Goal: Use online tool/utility: Utilize a website feature to perform a specific function

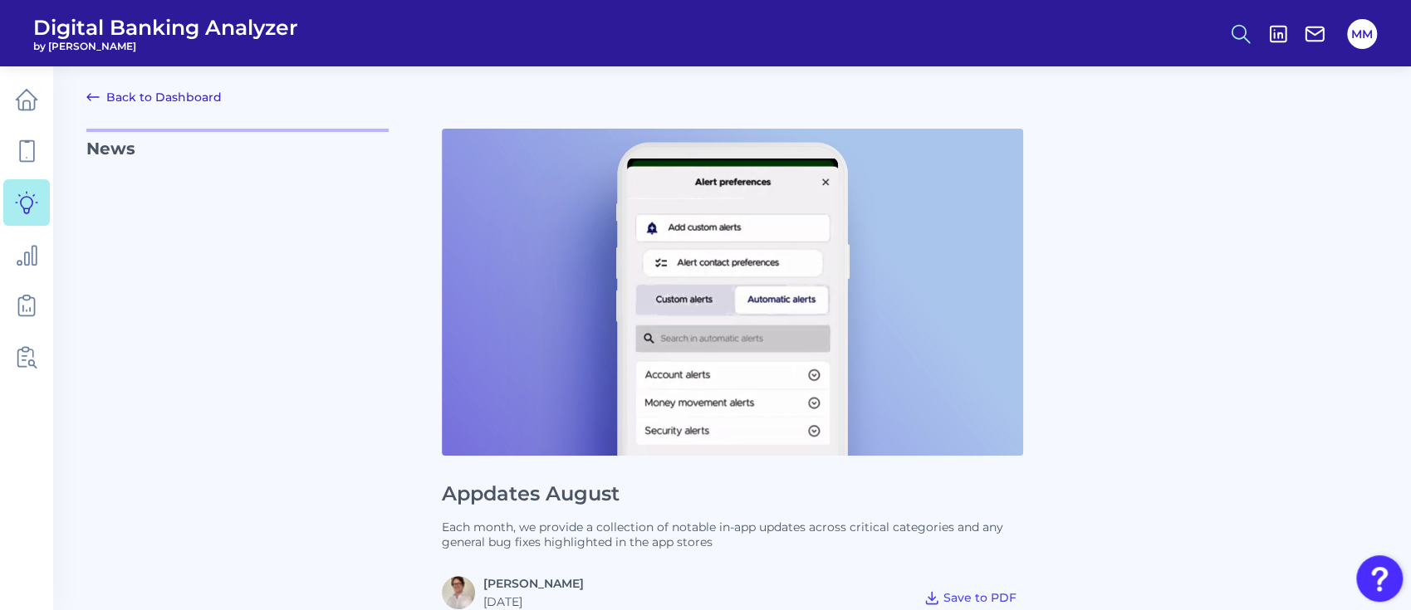
click at [1062, 34] on icon at bounding box center [1240, 33] width 23 height 23
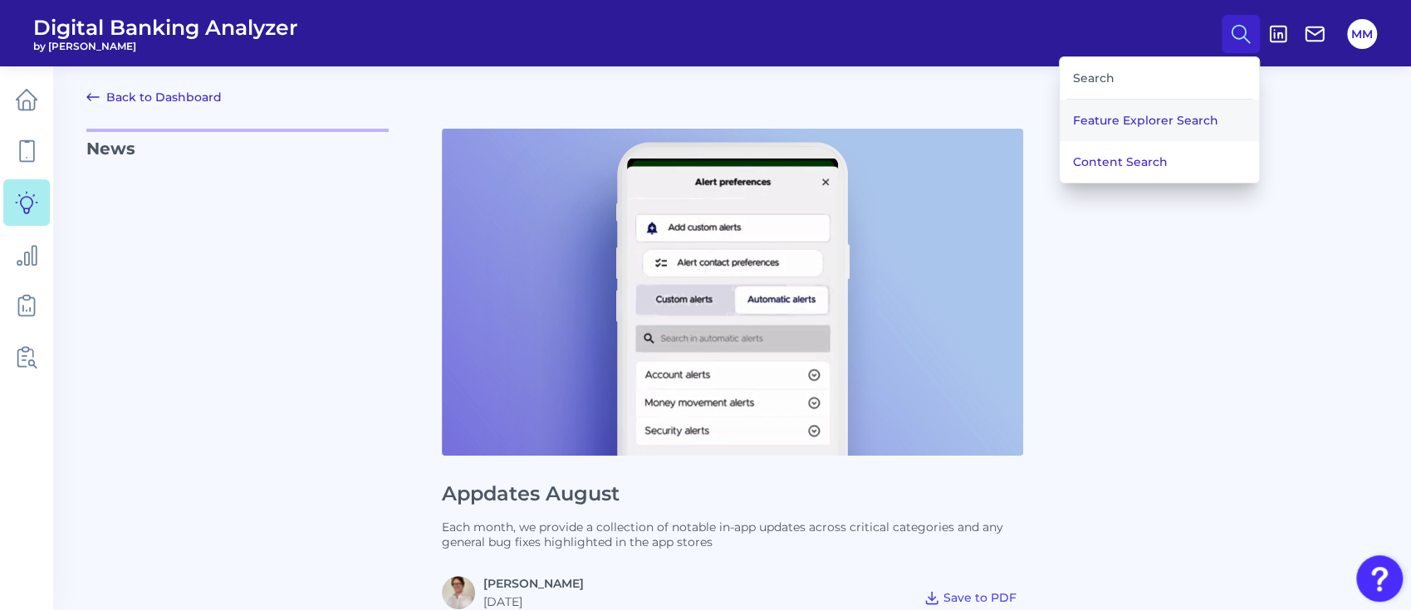
click at [1062, 119] on button "Feature Explorer Search" at bounding box center [1159, 121] width 199 height 42
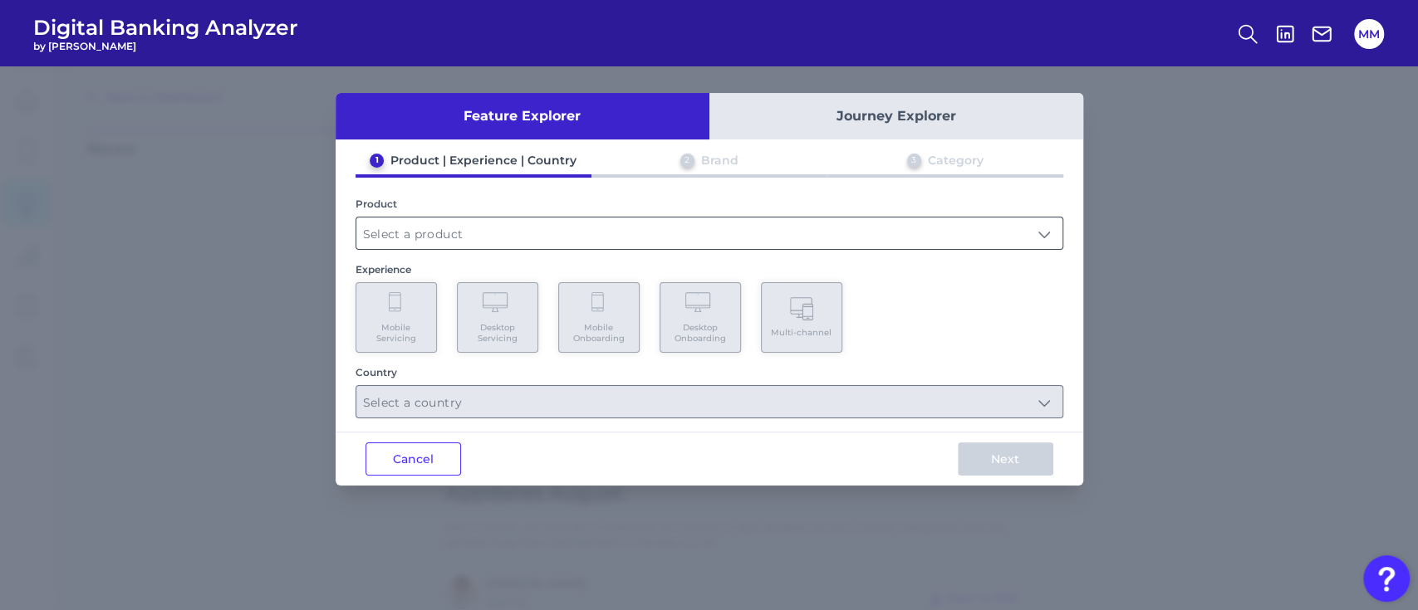
click at [686, 228] on input "text" at bounding box center [709, 234] width 706 height 32
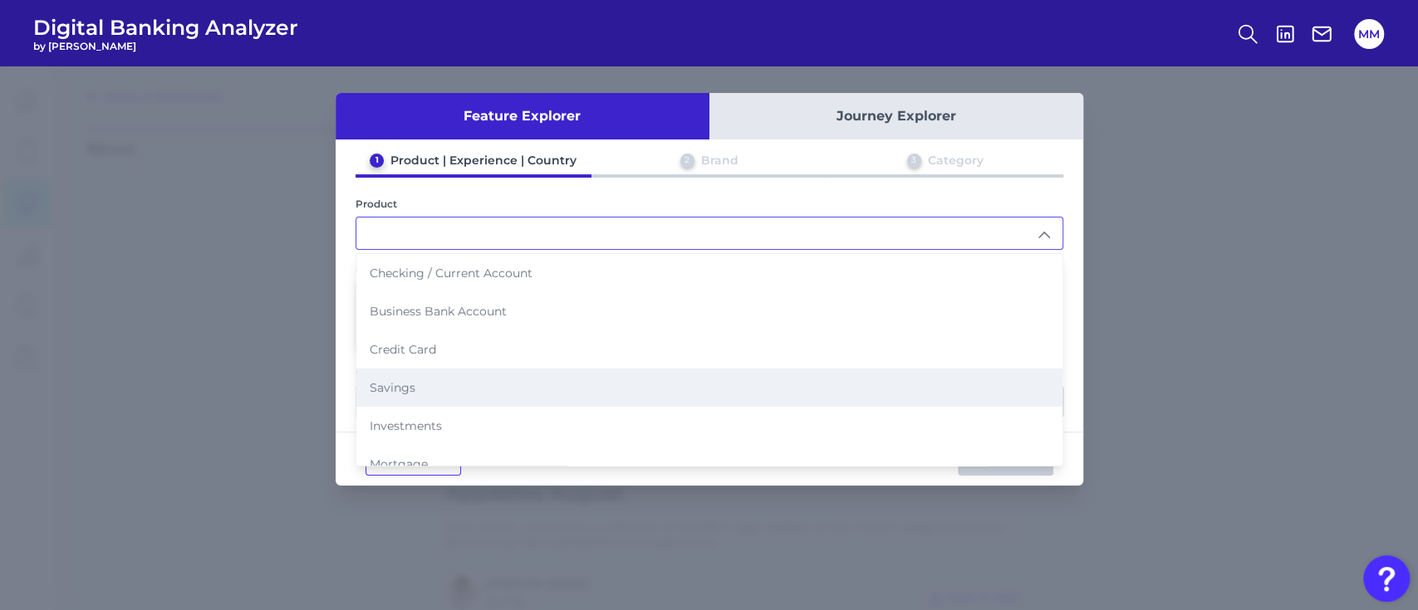
click at [487, 375] on li "Savings" at bounding box center [709, 388] width 706 height 38
type input "Savings"
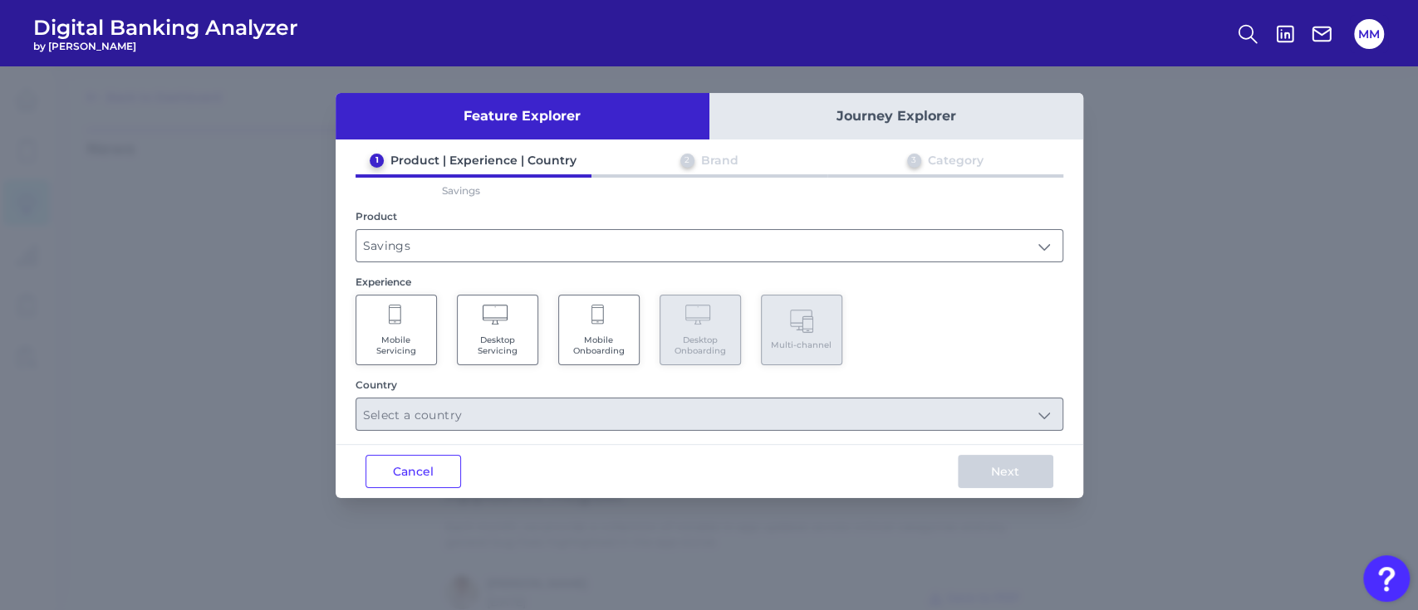
click at [405, 335] on span "Mobile Servicing" at bounding box center [396, 346] width 63 height 22
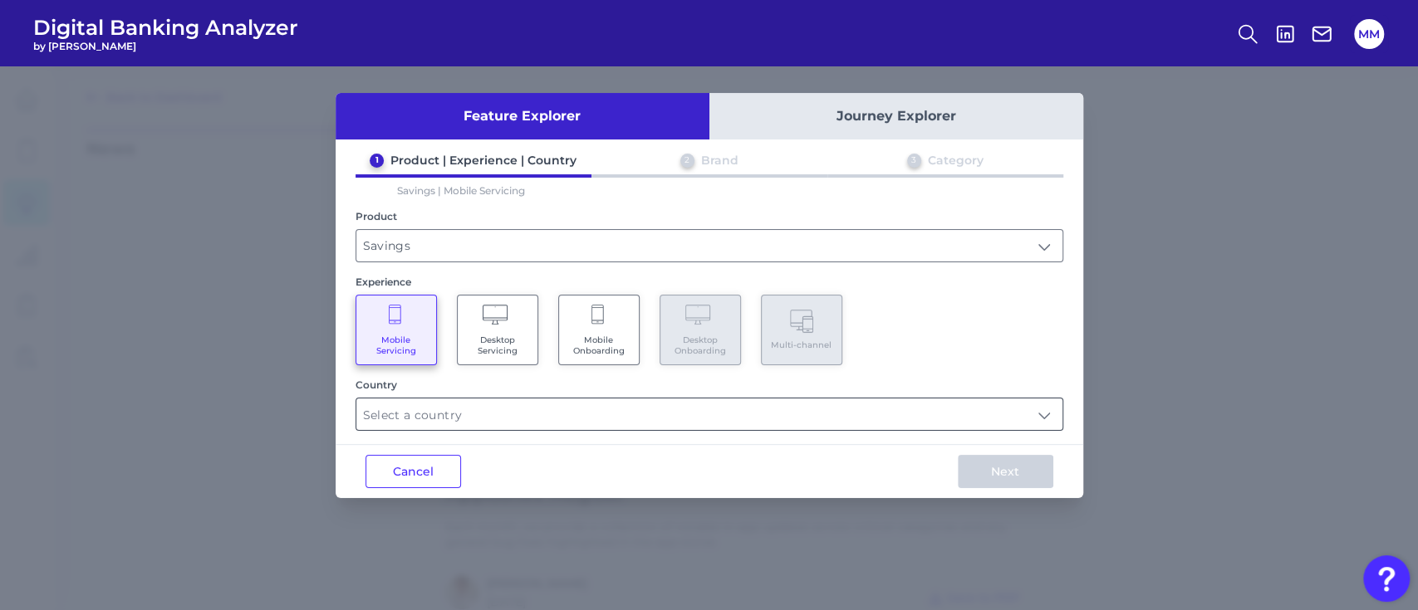
click at [505, 414] on input "text" at bounding box center [709, 415] width 706 height 32
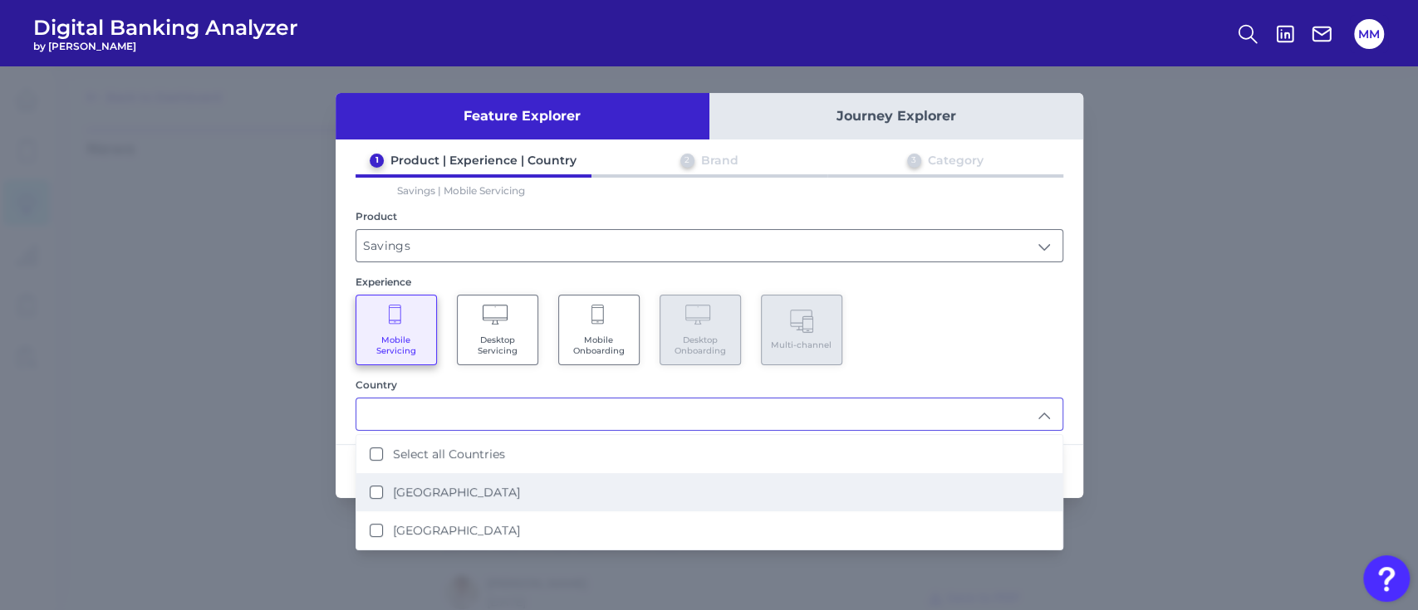
click at [486, 457] on label "[GEOGRAPHIC_DATA]" at bounding box center [456, 492] width 127 height 15
type input "[GEOGRAPHIC_DATA]"
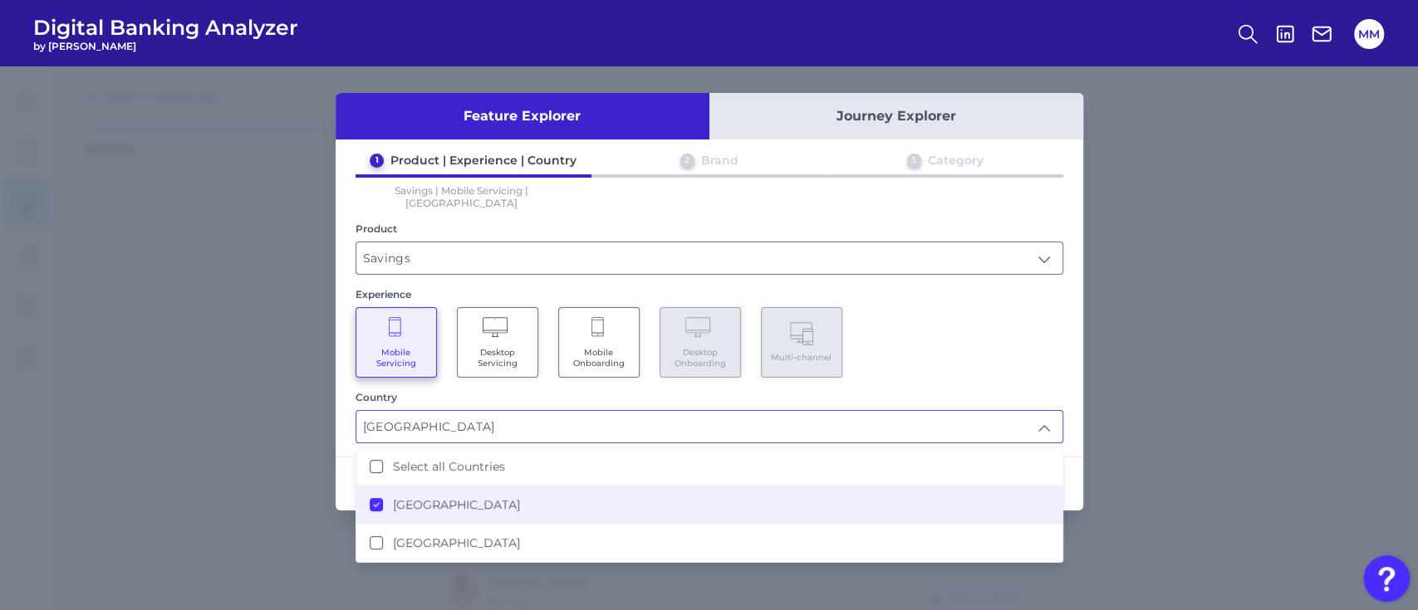
click at [878, 336] on div "Mobile Servicing Desktop Servicing Mobile Onboarding Desktop Onboarding Multi-c…" at bounding box center [709, 342] width 708 height 71
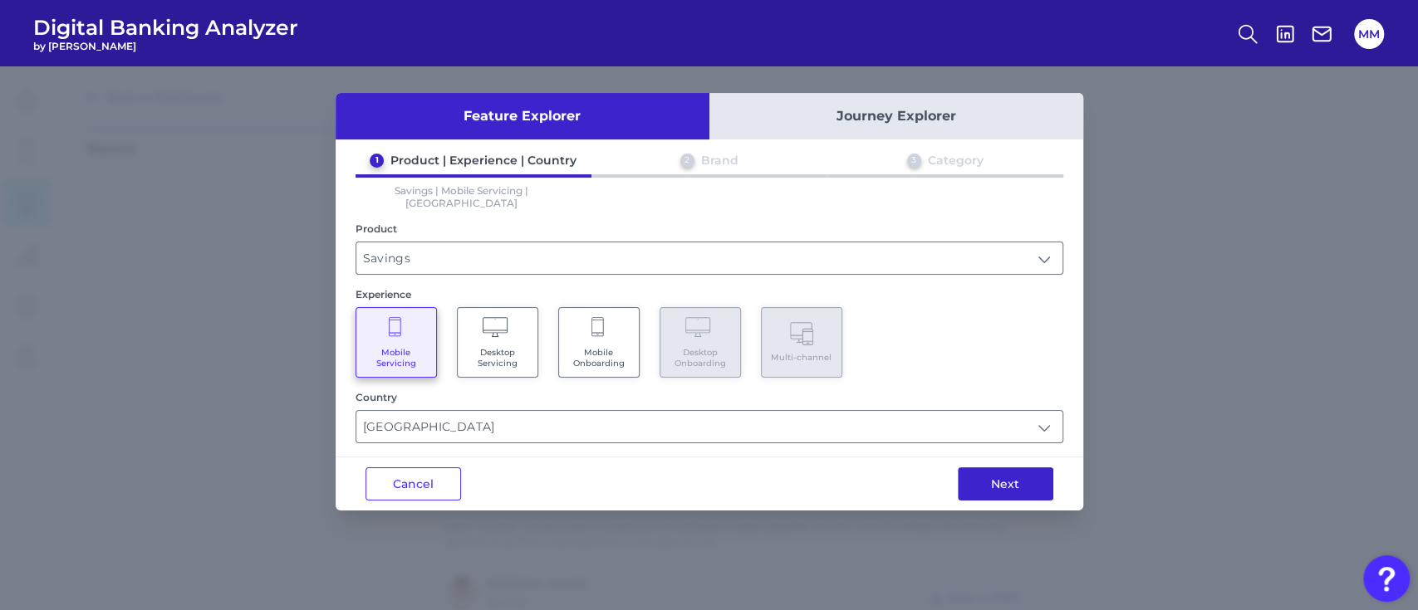
click at [992, 457] on button "Next" at bounding box center [1006, 484] width 96 height 33
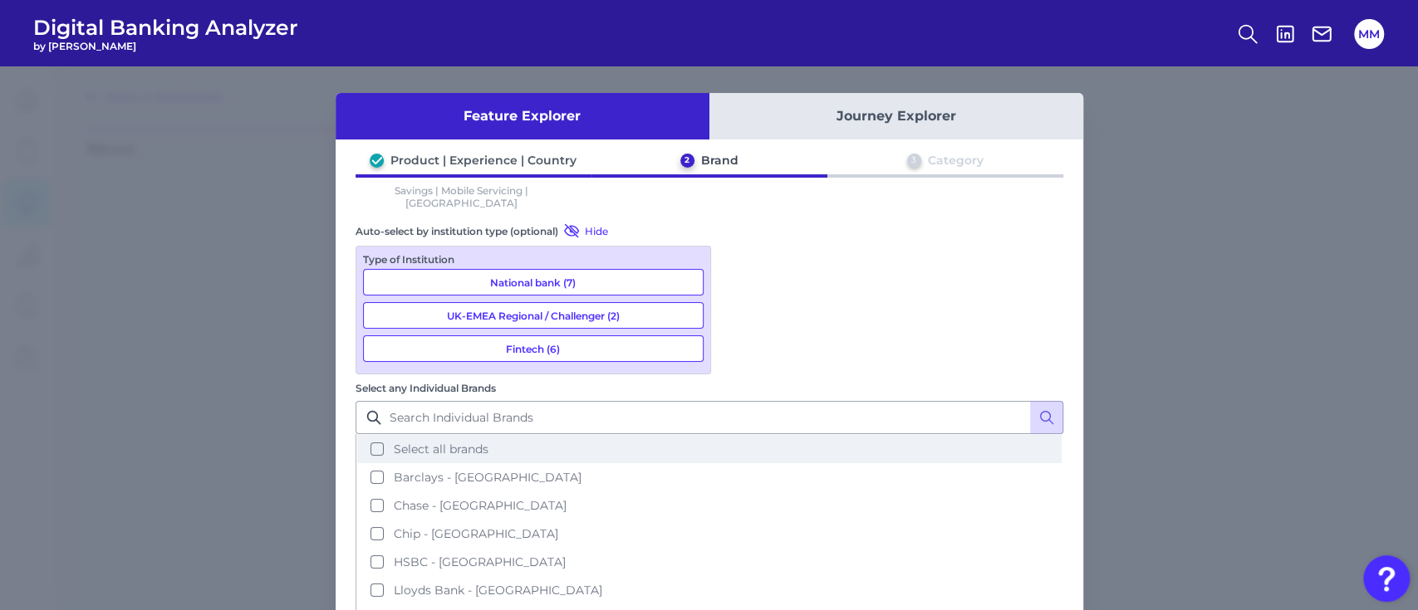
click at [738, 435] on button "Select all brands" at bounding box center [709, 449] width 704 height 28
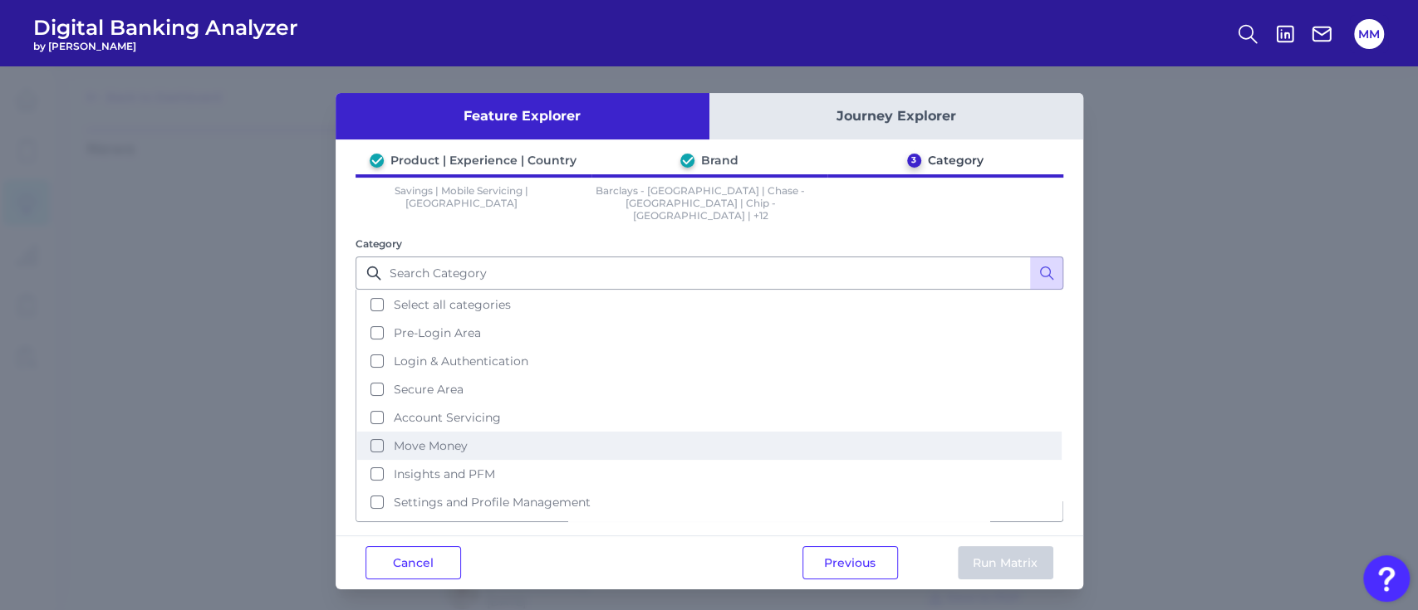
click at [377, 432] on button "Move Money" at bounding box center [709, 446] width 704 height 28
click at [985, 457] on button "Run Matrix" at bounding box center [1006, 562] width 96 height 33
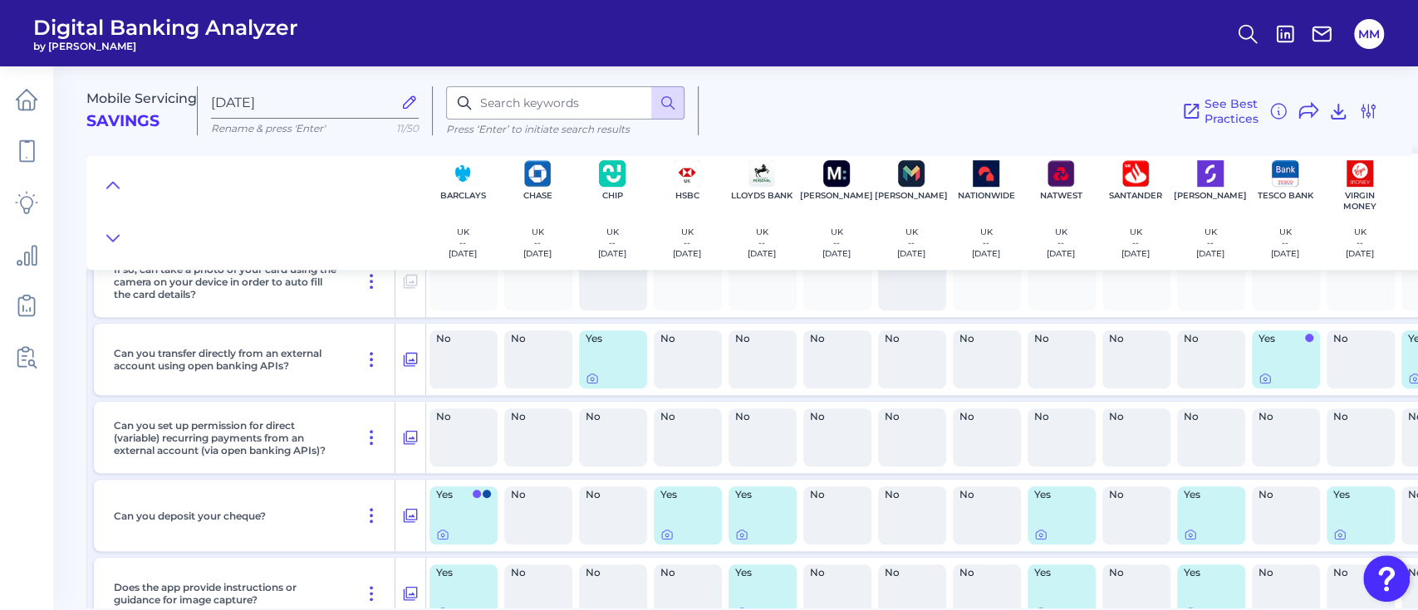
scroll to position [688, 144]
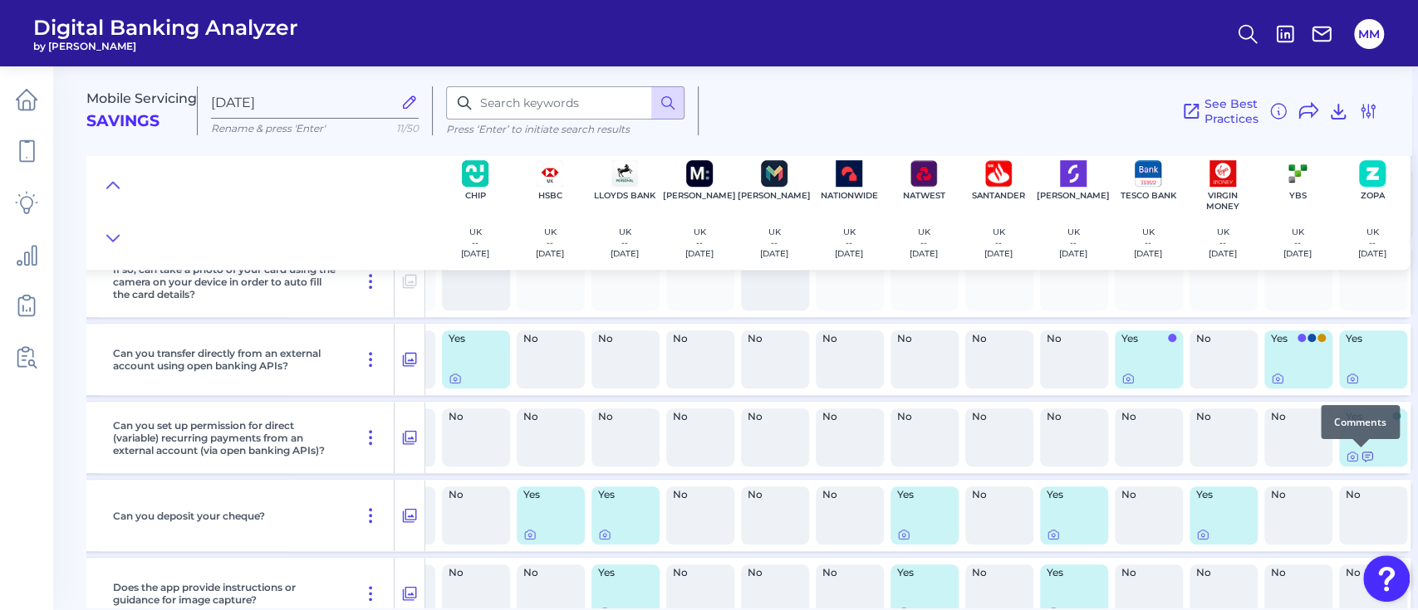
click at [1062, 457] on icon at bounding box center [1367, 457] width 10 height 9
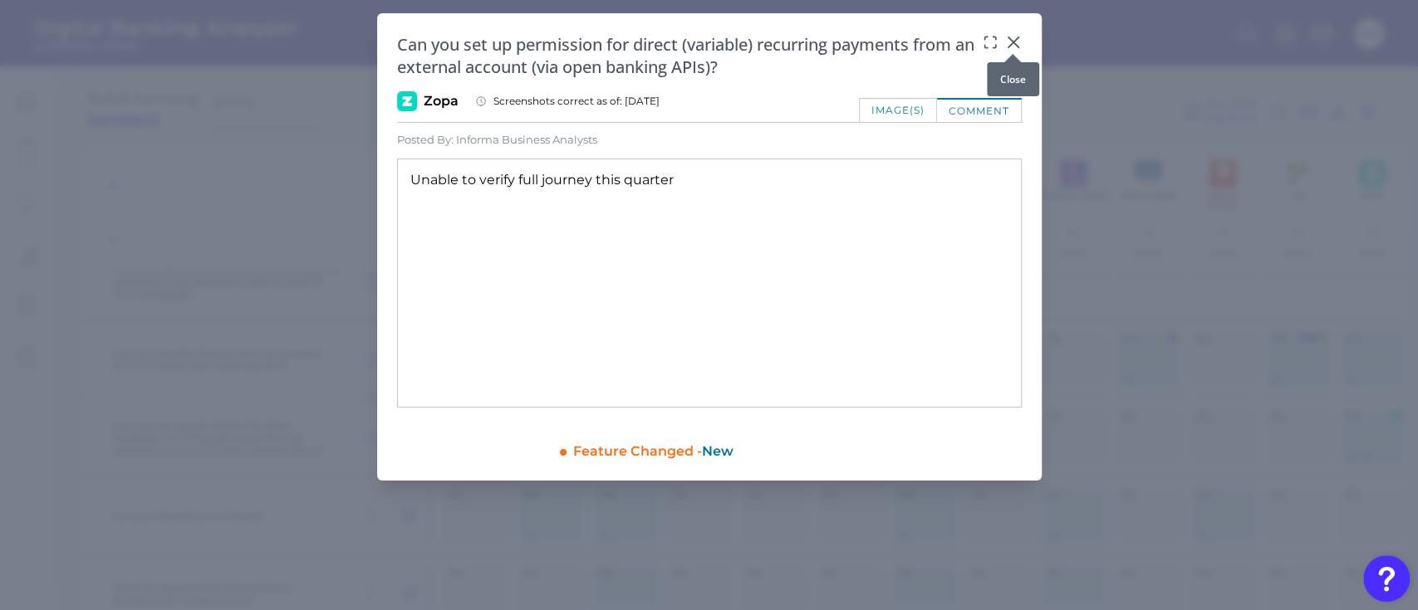
click at [1015, 42] on icon at bounding box center [1013, 42] width 17 height 17
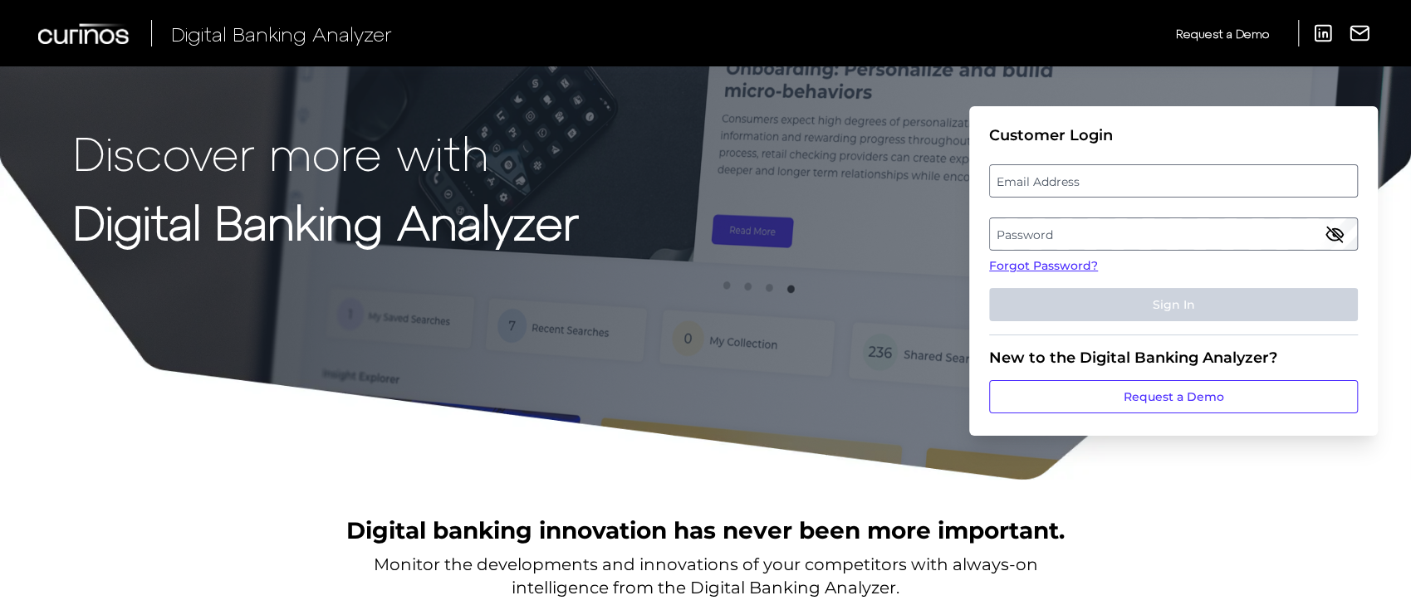
click at [1118, 185] on label "Email Address" at bounding box center [1173, 181] width 366 height 30
click at [1118, 185] on input "email" at bounding box center [1173, 180] width 369 height 33
click at [1118, 185] on input "Email Address" at bounding box center [1173, 180] width 369 height 33
type input "[PERSON_NAME][EMAIL_ADDRESS][PERSON_NAME][DOMAIN_NAME]"
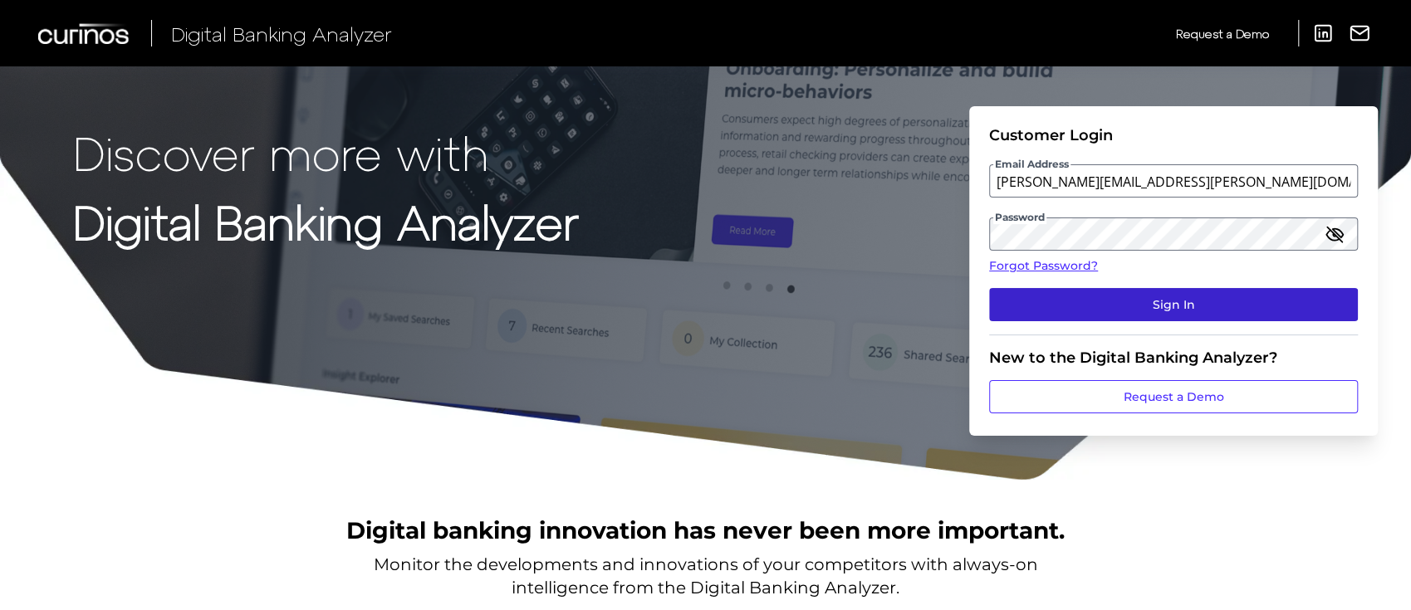
click at [1187, 311] on button "Sign In" at bounding box center [1173, 304] width 369 height 33
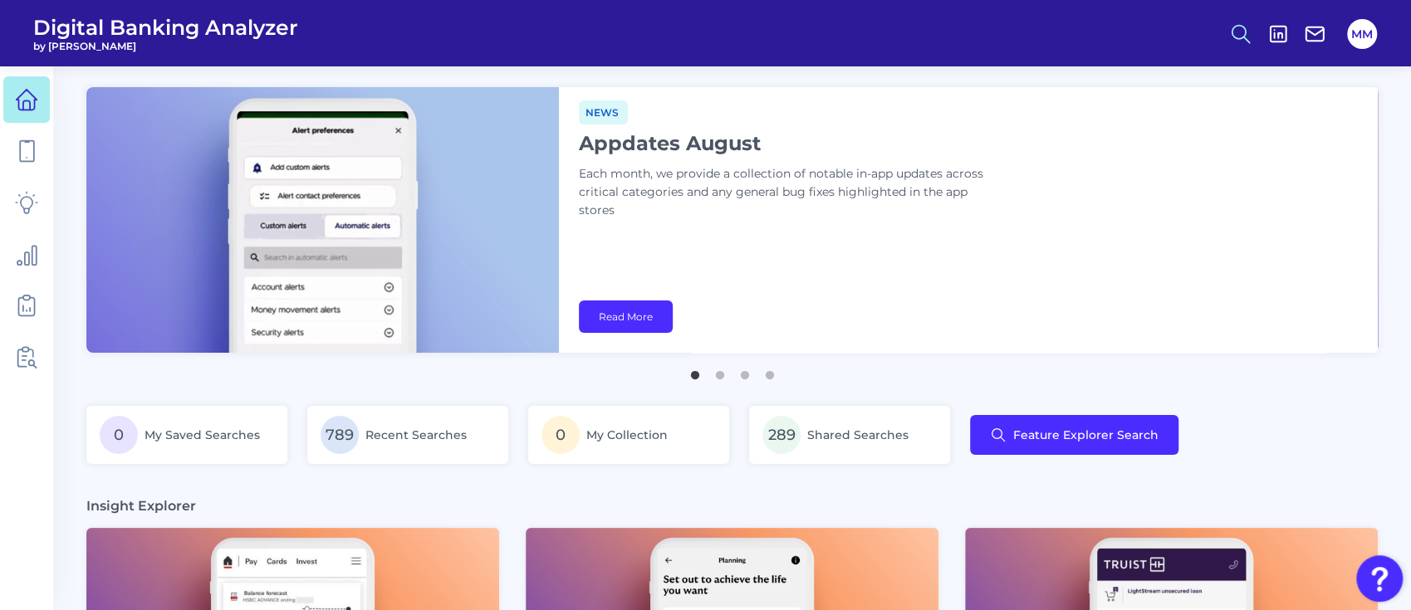
click at [1242, 42] on icon at bounding box center [1240, 33] width 23 height 23
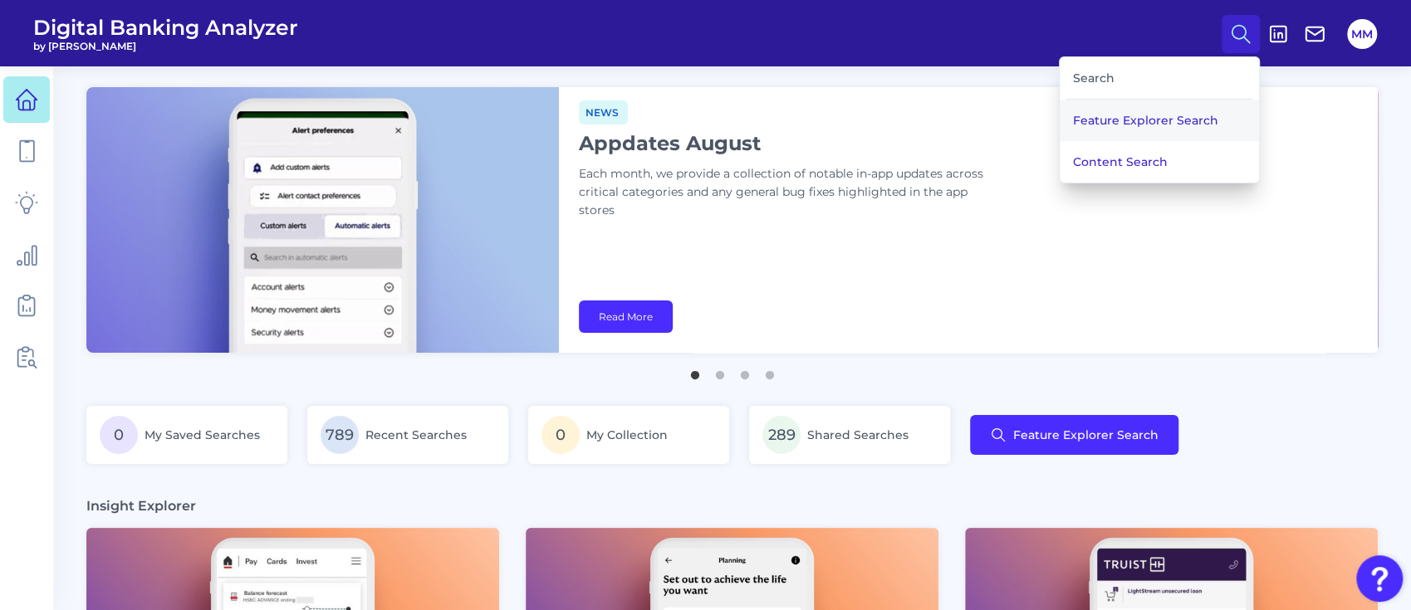
click at [1165, 122] on button "Feature Explorer Search" at bounding box center [1159, 121] width 199 height 42
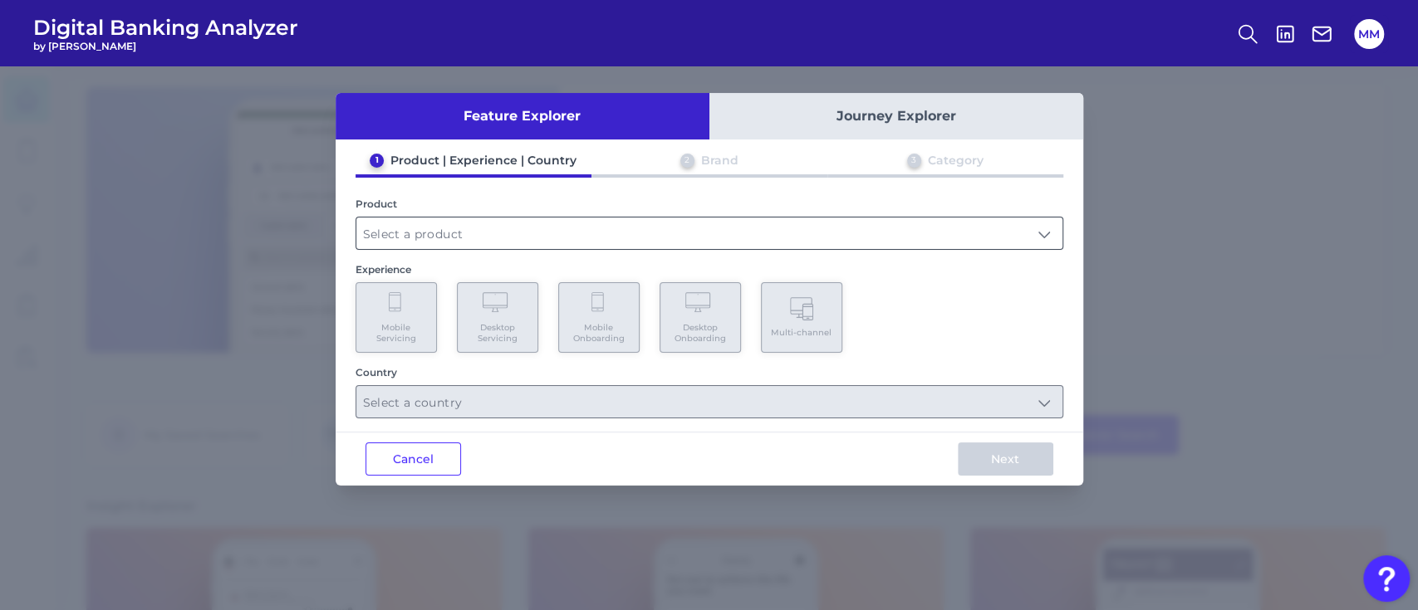
click at [905, 233] on input "text" at bounding box center [709, 234] width 706 height 32
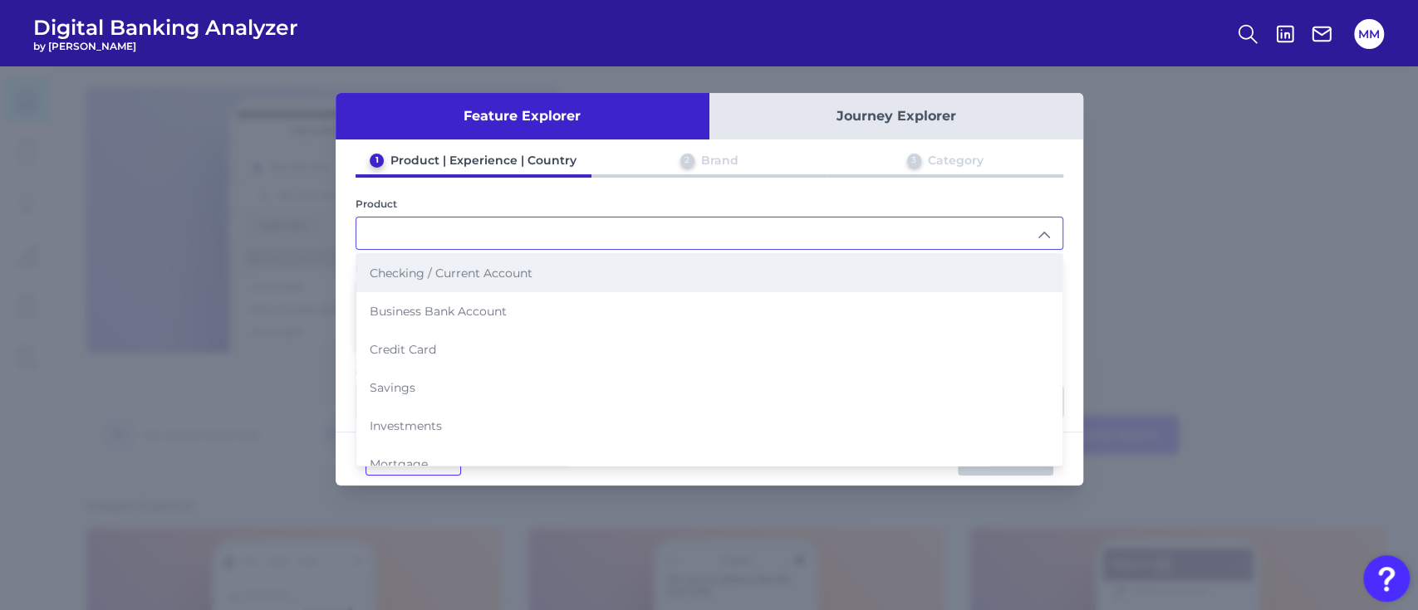
click at [774, 268] on li "Checking / Current Account" at bounding box center [709, 273] width 706 height 38
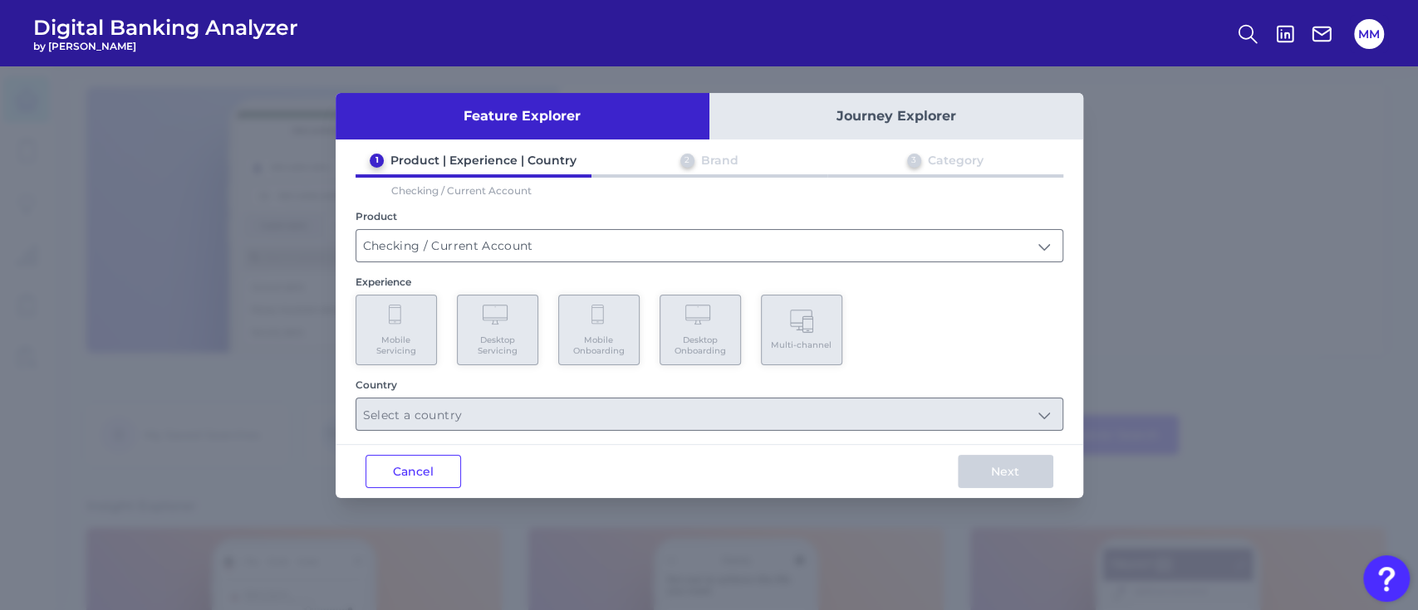
type input "Checking / Current Account"
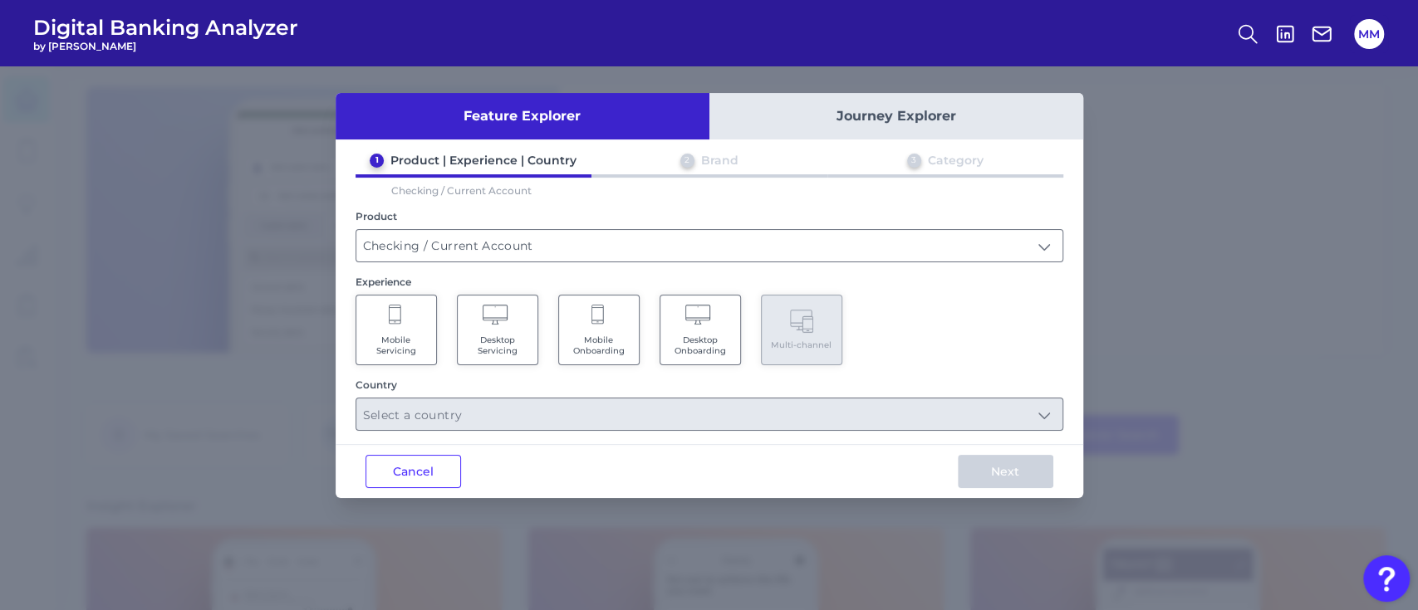
click at [399, 323] on icon at bounding box center [396, 316] width 15 height 23
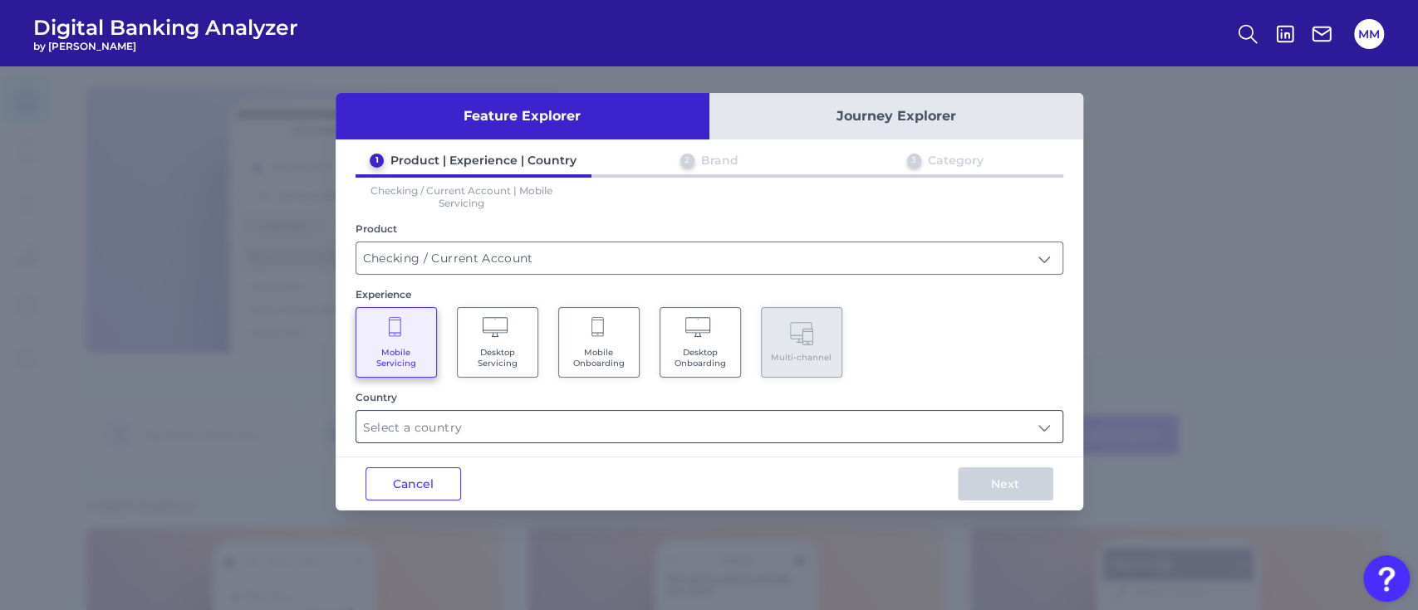
click at [516, 425] on input "text" at bounding box center [709, 427] width 706 height 32
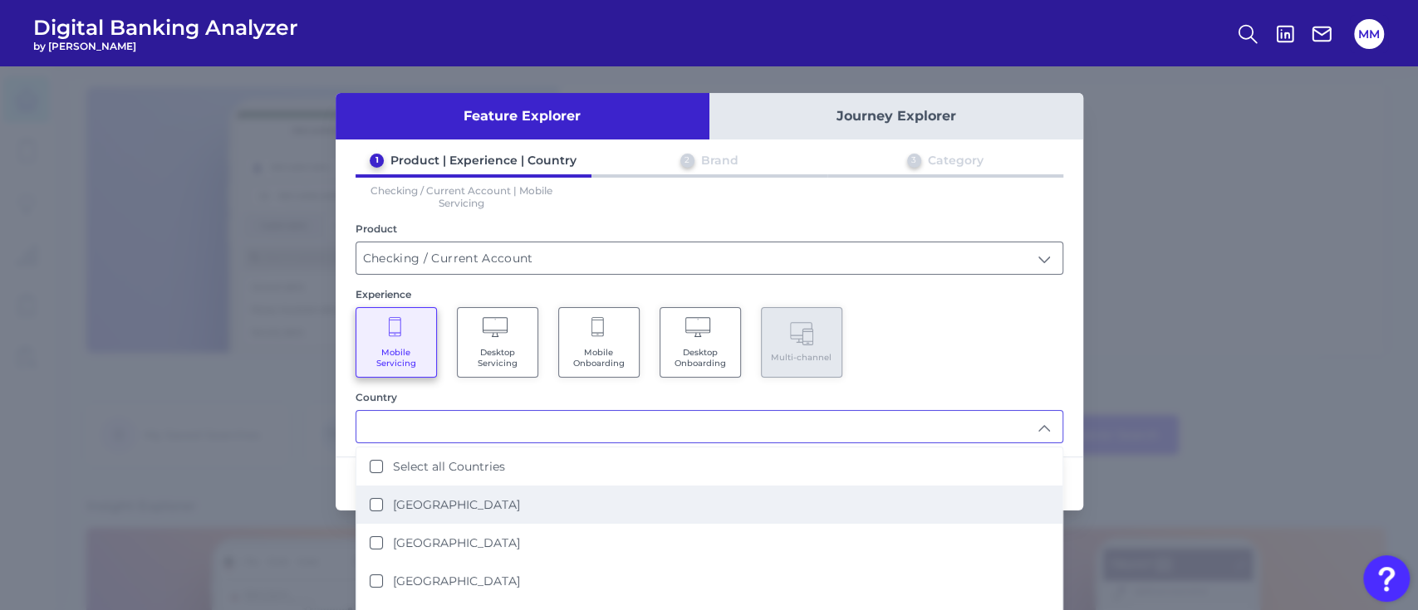
click at [453, 507] on li "[GEOGRAPHIC_DATA]" at bounding box center [709, 505] width 706 height 38
type input "[GEOGRAPHIC_DATA]"
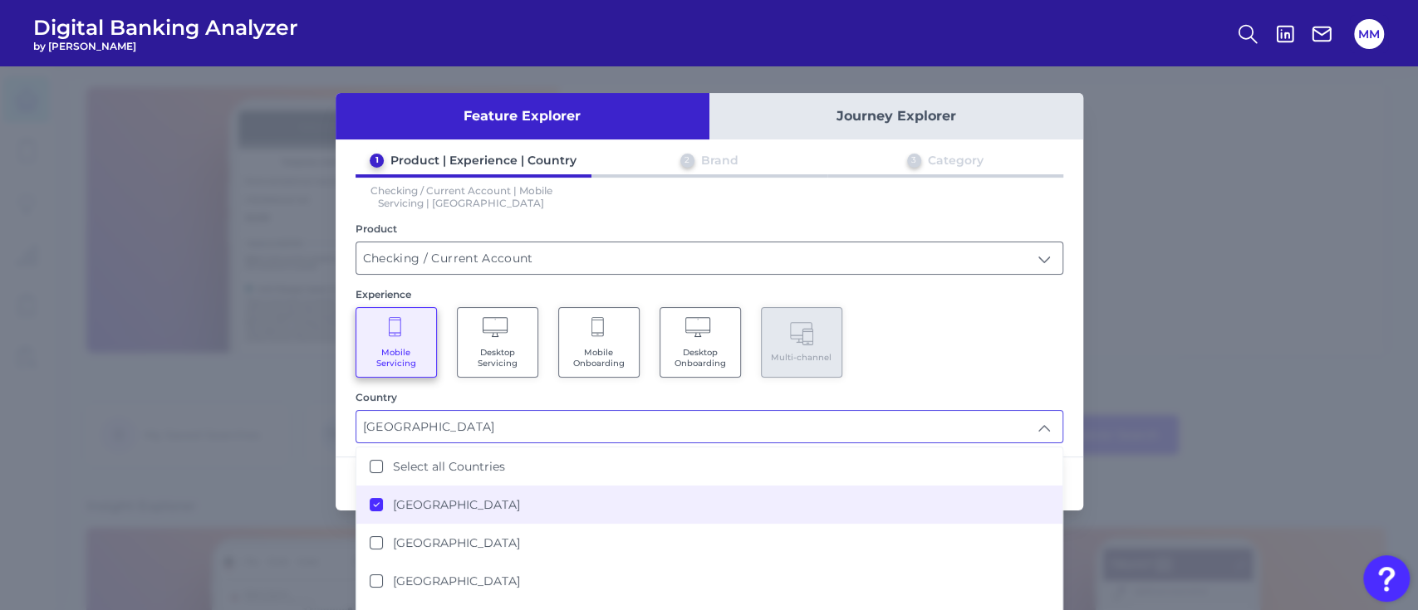
click at [937, 349] on div "Mobile Servicing Desktop Servicing Mobile Onboarding Desktop Onboarding Multi-c…" at bounding box center [709, 342] width 708 height 71
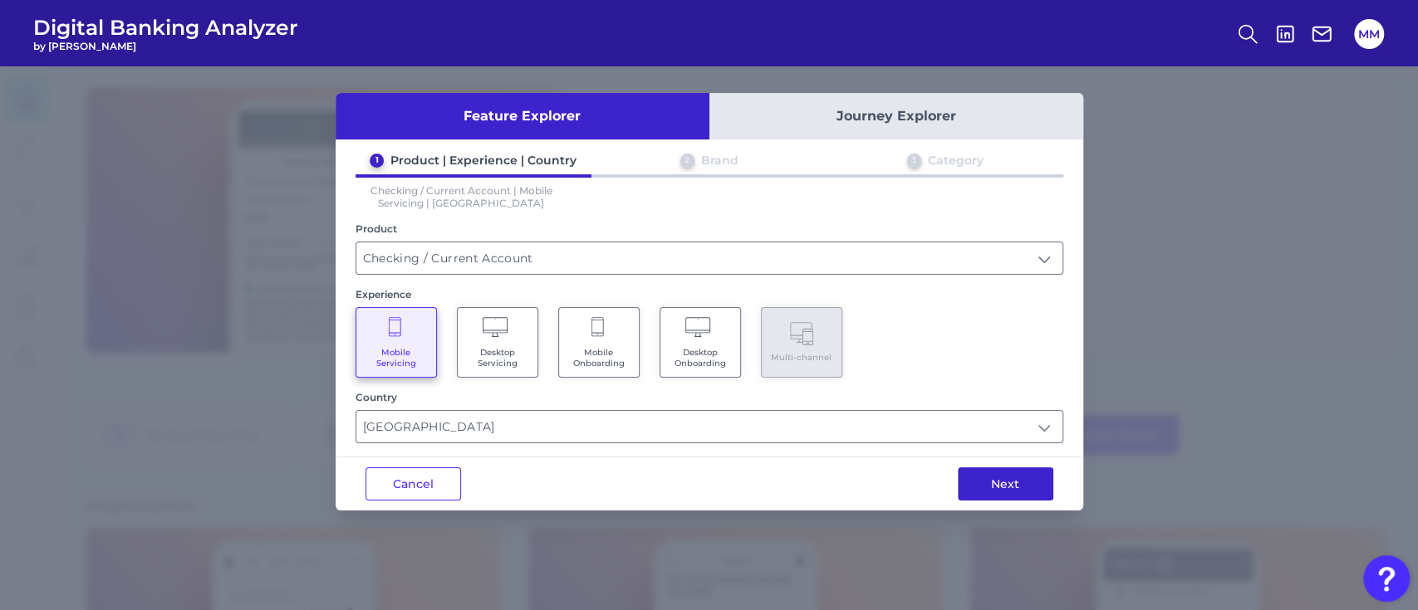
click at [992, 477] on button "Next" at bounding box center [1006, 484] width 96 height 33
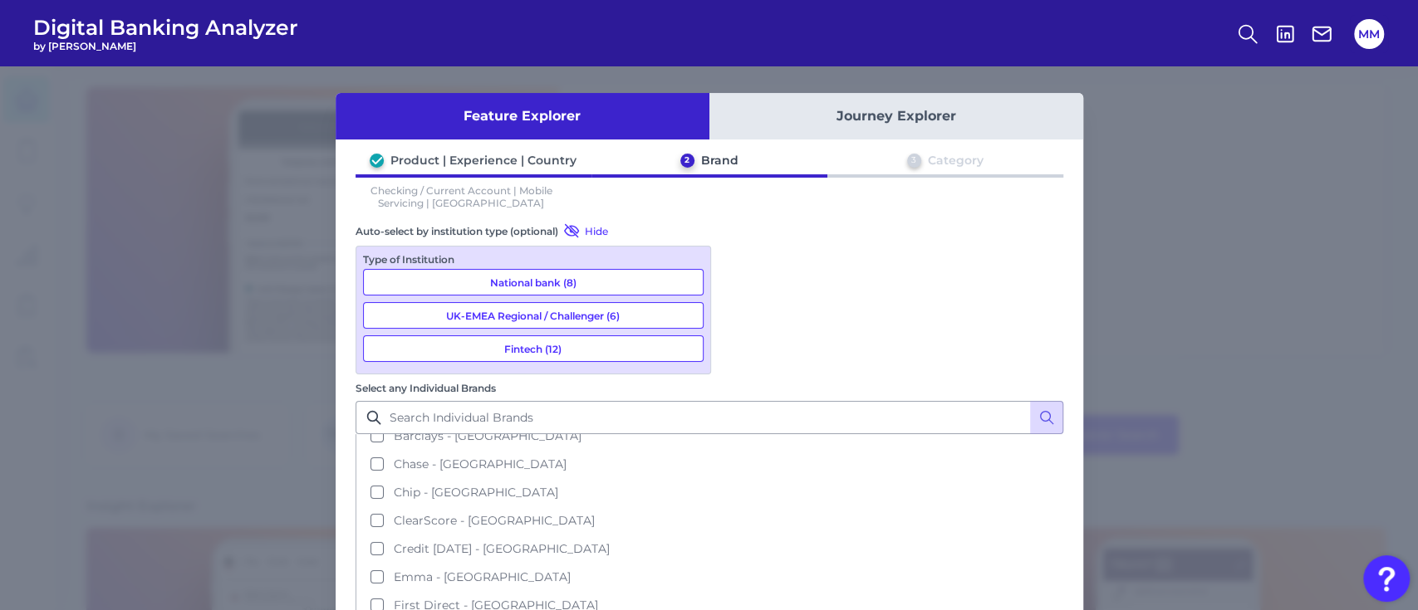
scroll to position [55, 0]
click at [833, 606] on button "[GEOGRAPHIC_DATA] - [GEOGRAPHIC_DATA]" at bounding box center [709, 620] width 704 height 28
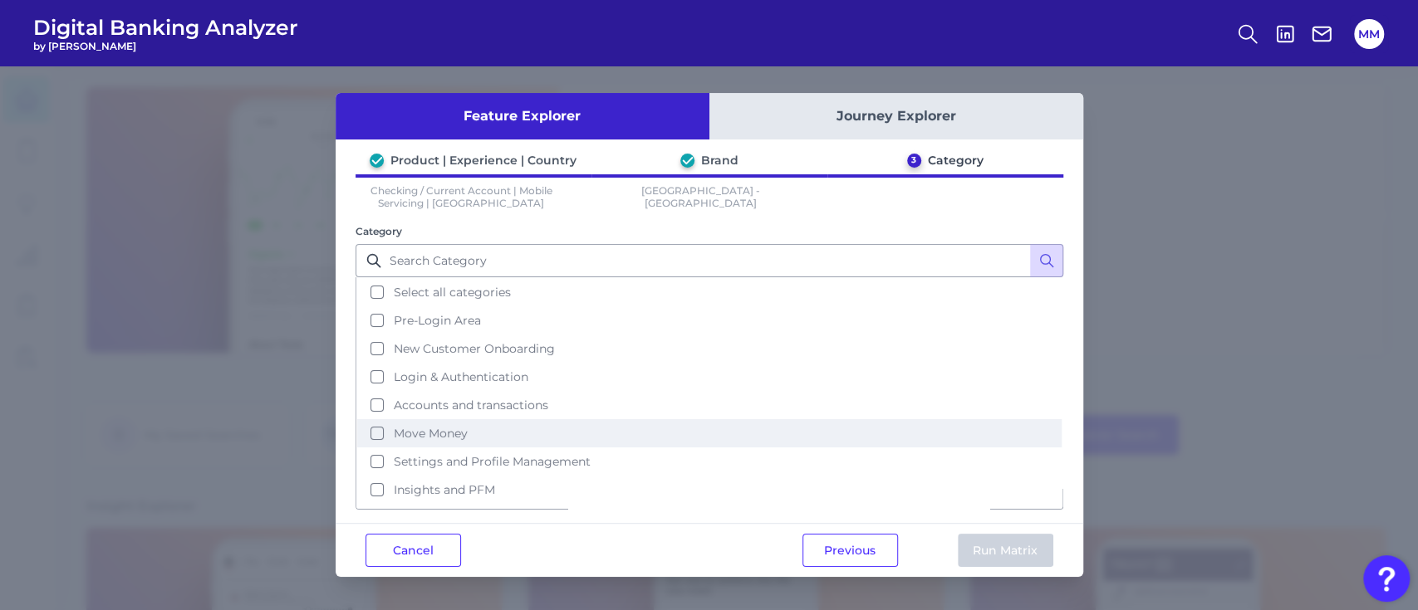
click at [379, 429] on button "Move Money" at bounding box center [709, 433] width 704 height 28
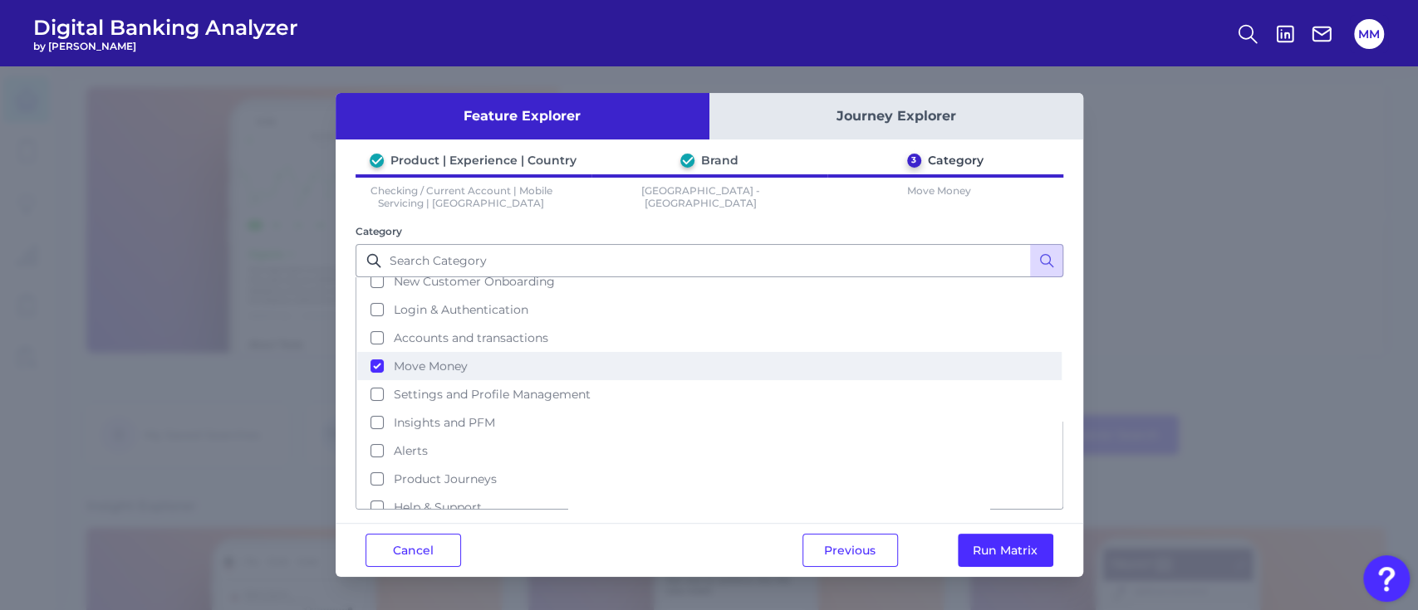
scroll to position [70, 0]
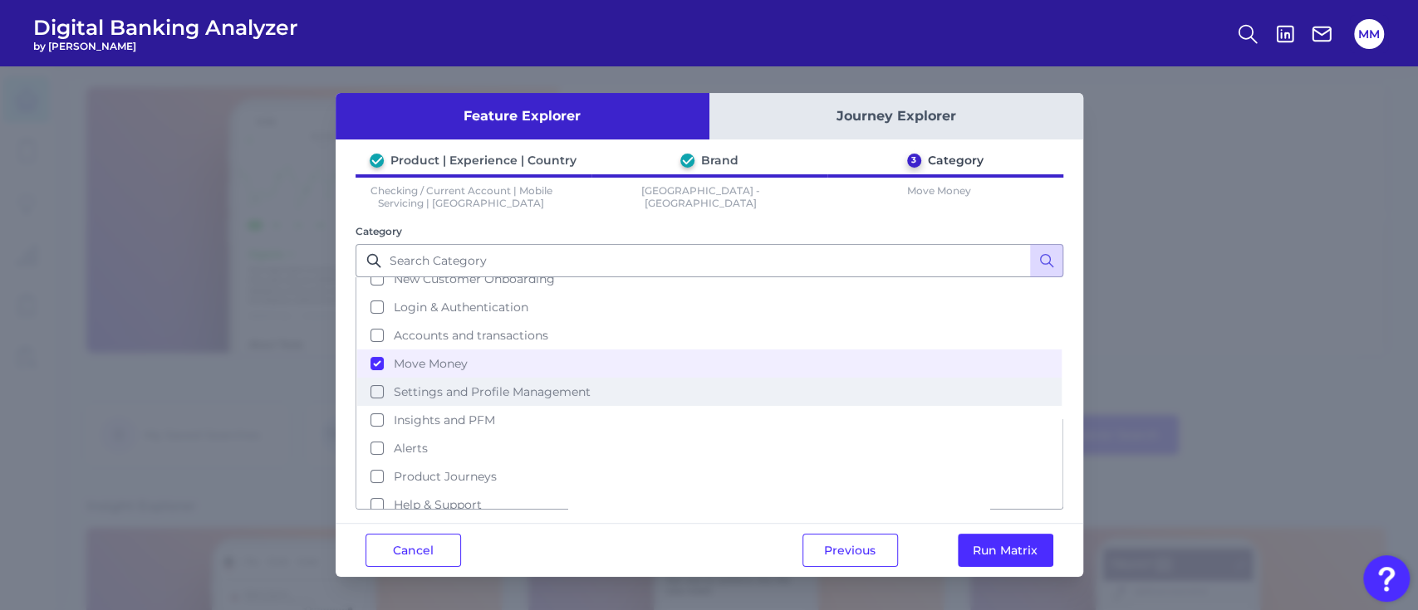
click at [371, 390] on button "Settings and Profile Management" at bounding box center [709, 392] width 704 height 28
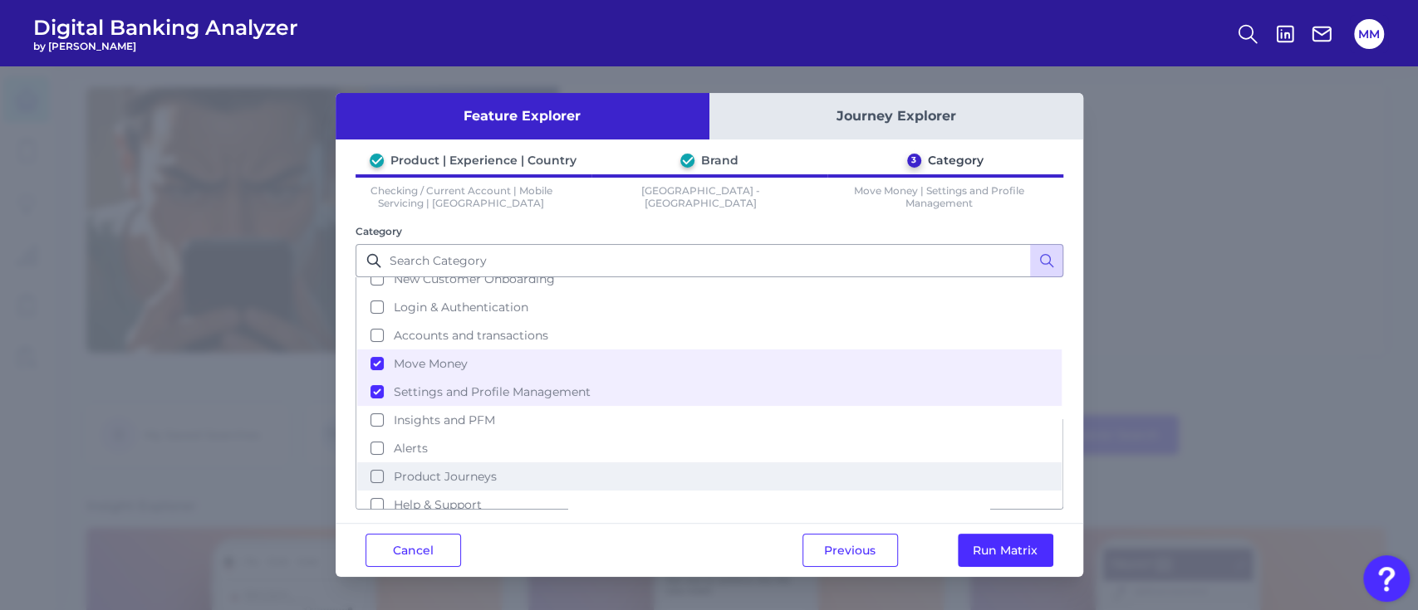
click at [376, 463] on button "Product Journeys" at bounding box center [709, 477] width 704 height 28
click at [375, 494] on button "Help & Support" at bounding box center [709, 505] width 704 height 28
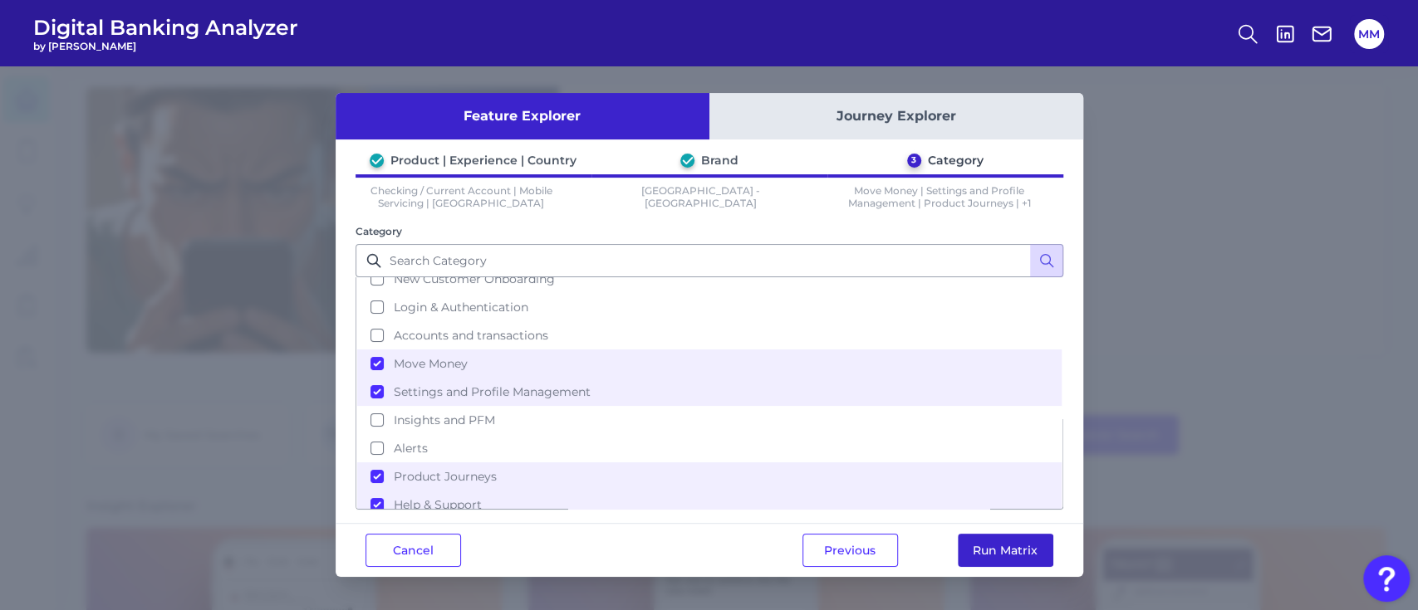
click at [1028, 551] on button "Run Matrix" at bounding box center [1006, 550] width 96 height 33
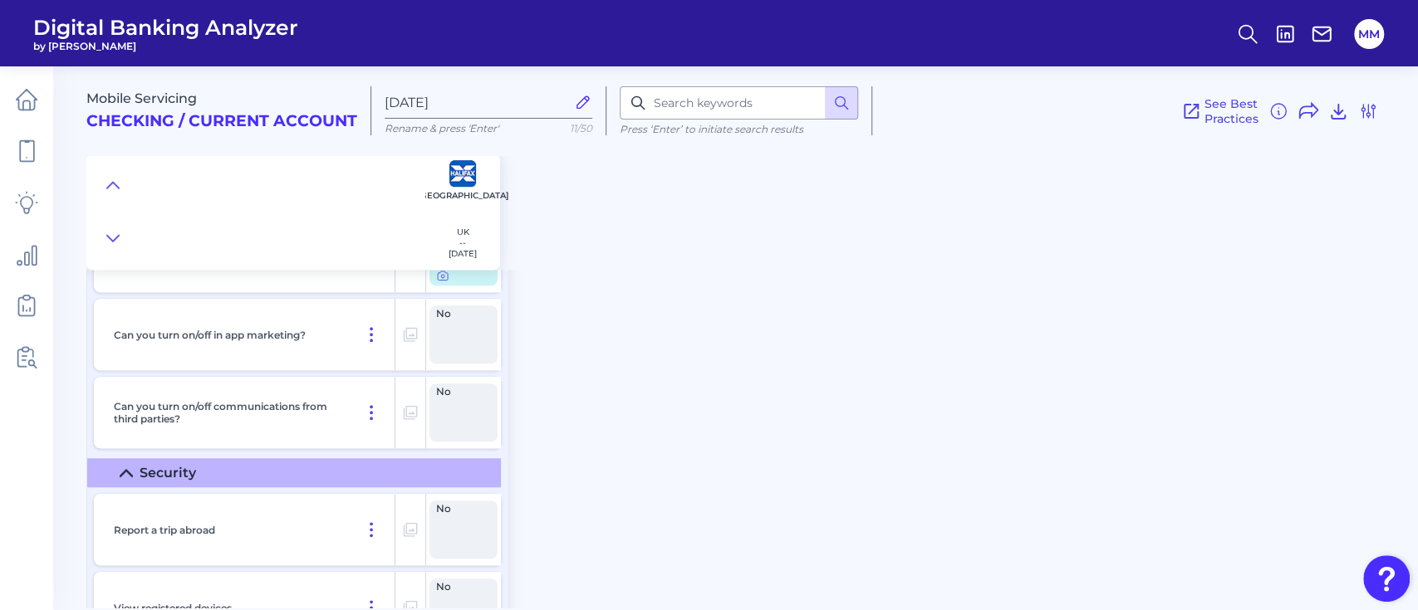
scroll to position [9230, 0]
